Goal: Transaction & Acquisition: Download file/media

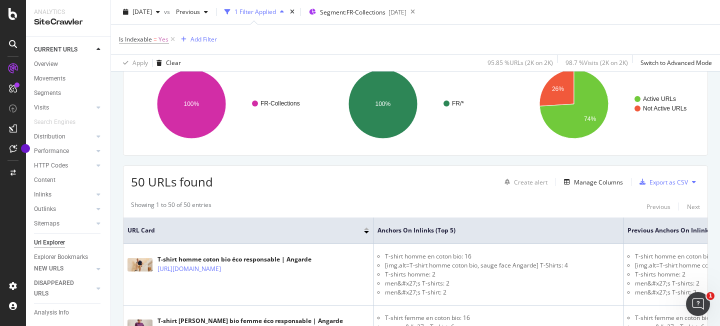
scroll to position [85, 0]
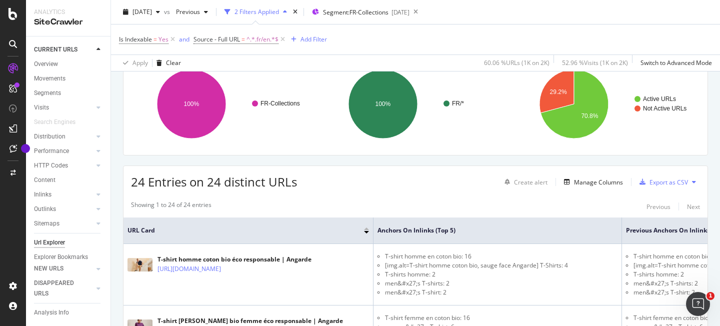
scroll to position [156, 0]
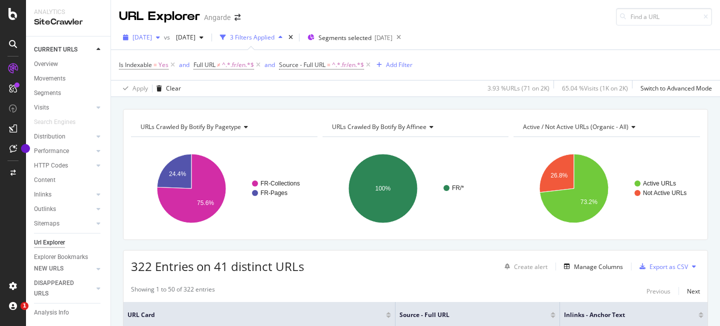
click at [138, 38] on span "[DATE]" at bounding box center [141, 37] width 19 height 8
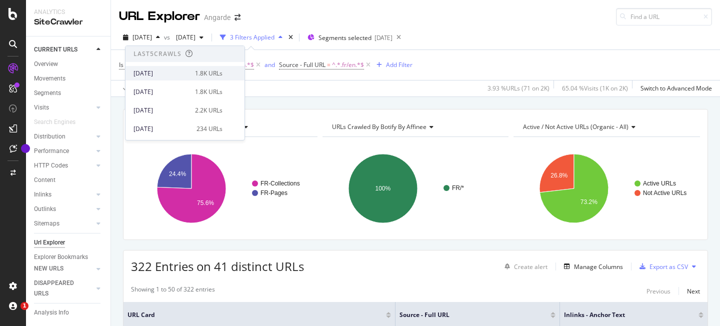
click at [151, 68] on div "[DATE] 1.8K URLs" at bounding box center [184, 73] width 119 height 14
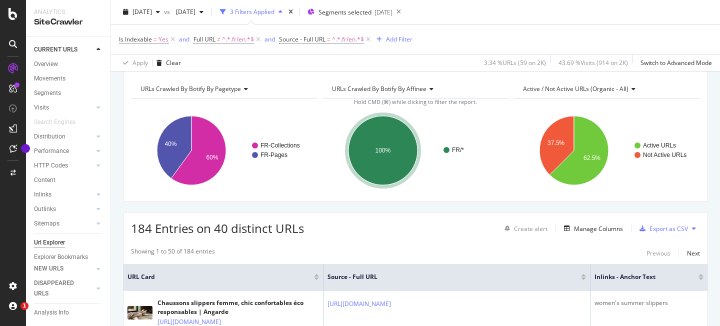
scroll to position [159, 0]
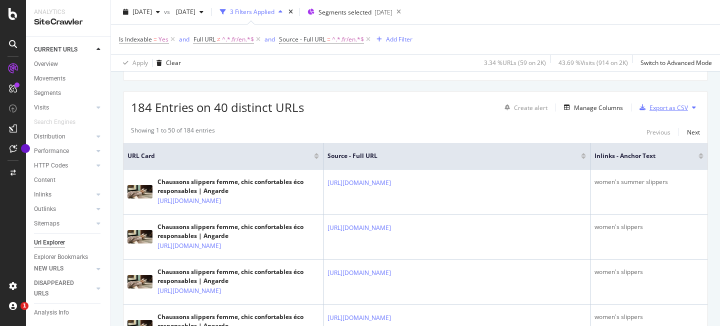
click at [669, 106] on div "Export as CSV" at bounding box center [668, 107] width 38 height 8
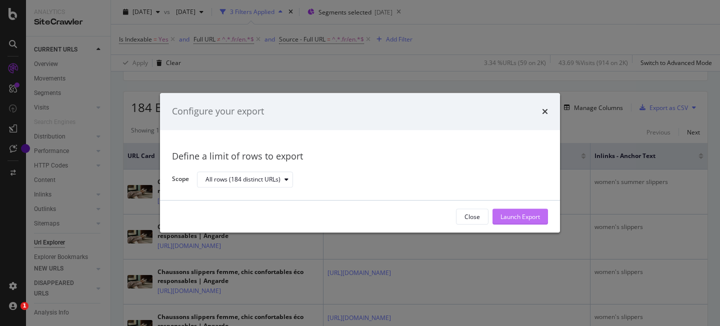
click at [505, 215] on div "Launch Export" at bounding box center [519, 216] width 39 height 8
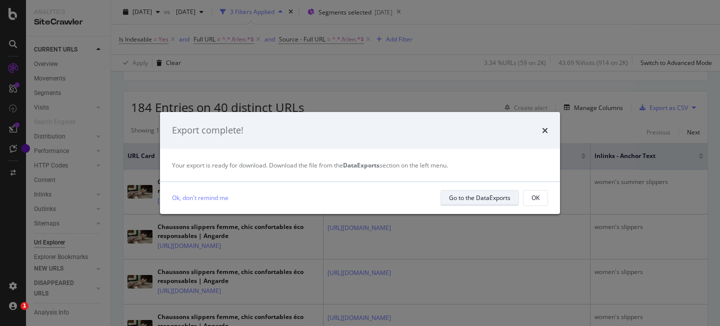
click at [473, 199] on div "Go to the DataExports" at bounding box center [479, 197] width 61 height 8
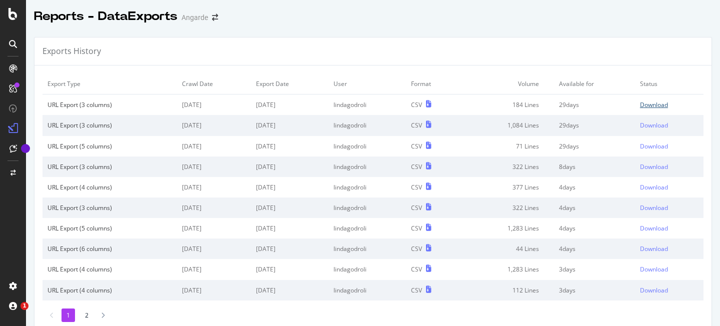
click at [640, 107] on div "Download" at bounding box center [654, 104] width 28 height 8
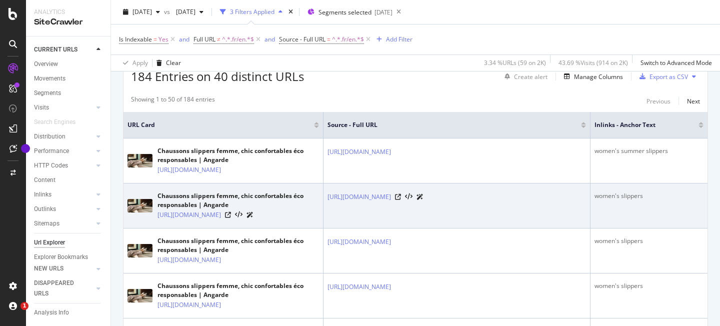
scroll to position [191, 0]
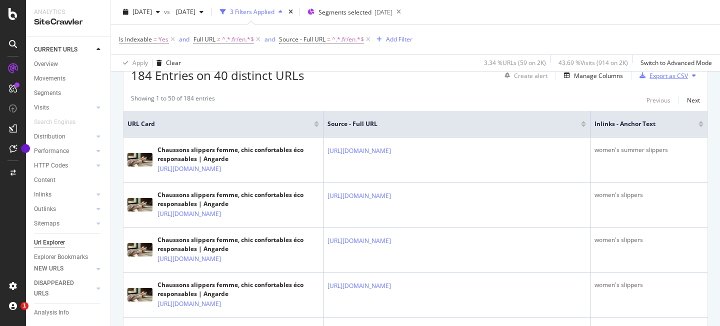
click at [652, 76] on div "Export as CSV" at bounding box center [668, 75] width 38 height 8
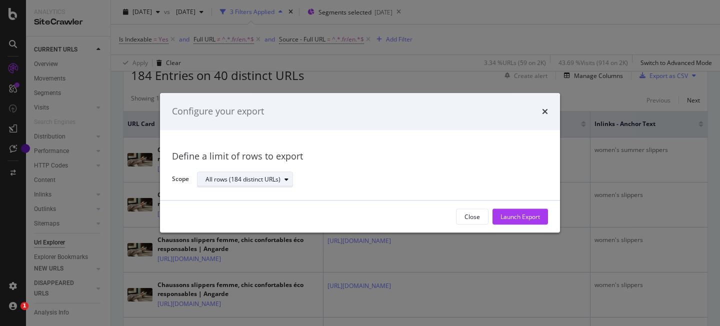
click at [235, 181] on div "All rows (184 distinct URLs)" at bounding box center [242, 179] width 75 height 6
click at [251, 193] on div "All rows (184 distinct URLs)" at bounding box center [250, 196] width 80 height 8
click at [414, 162] on div "Define a limit of rows to export" at bounding box center [360, 156] width 376 height 13
click at [476, 211] on div "Close" at bounding box center [471, 217] width 15 height 14
